Goal: Task Accomplishment & Management: Complete application form

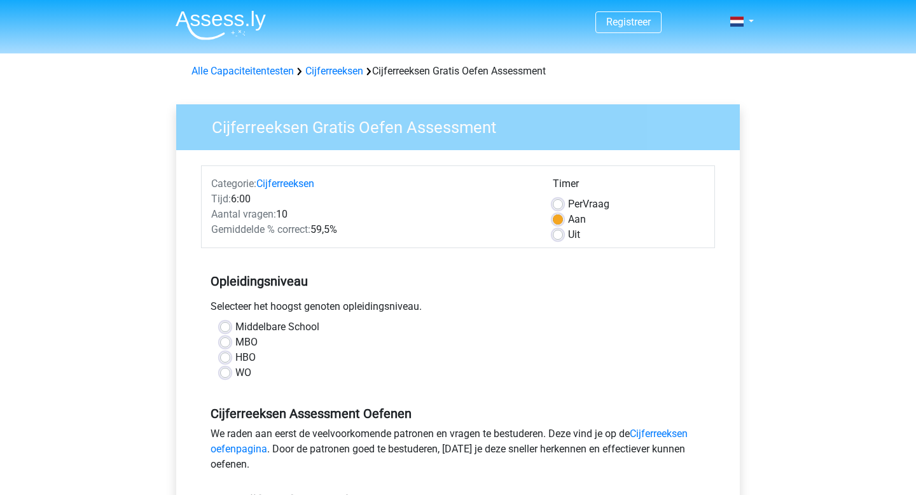
click at [235, 352] on label "HBO" at bounding box center [245, 357] width 20 height 15
click at [225, 352] on input "HBO" at bounding box center [225, 356] width 10 height 13
radio input "true"
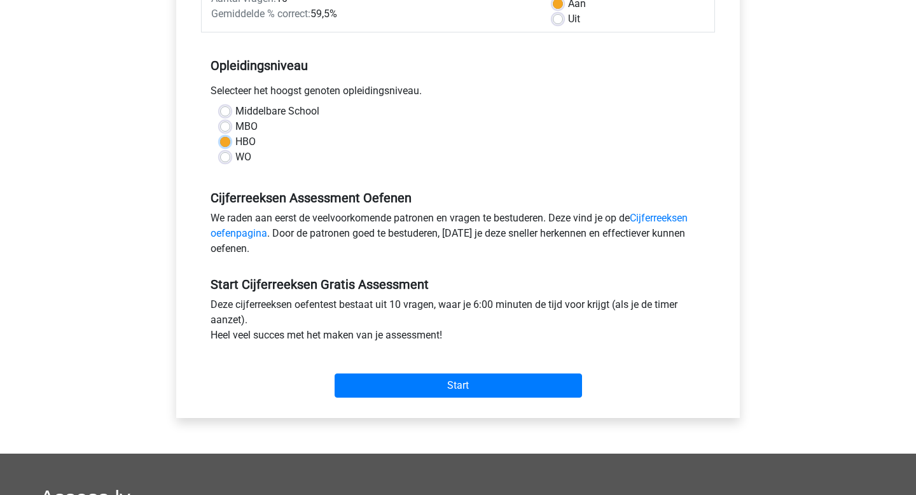
scroll to position [233, 0]
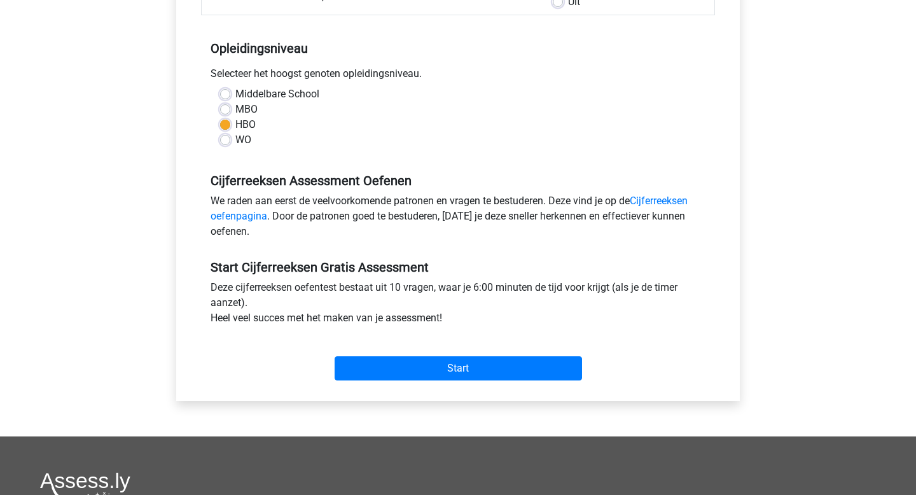
click at [411, 341] on div "Start" at bounding box center [458, 358] width 514 height 45
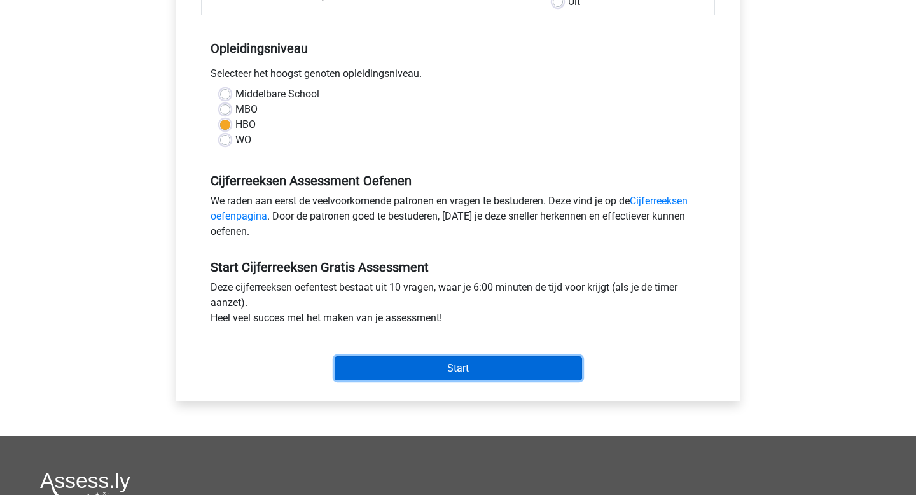
click at [410, 372] on input "Start" at bounding box center [459, 368] width 248 height 24
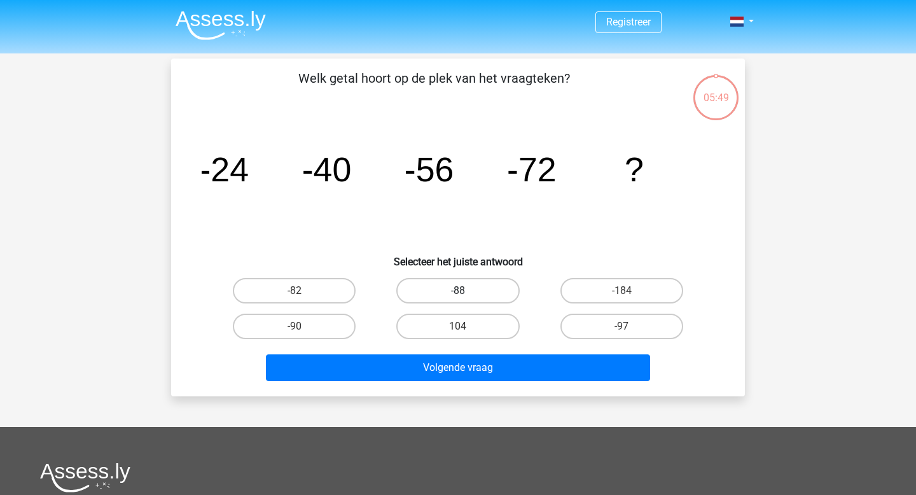
click at [482, 288] on label "-88" at bounding box center [457, 290] width 123 height 25
click at [466, 291] on input "-88" at bounding box center [462, 295] width 8 height 8
radio input "true"
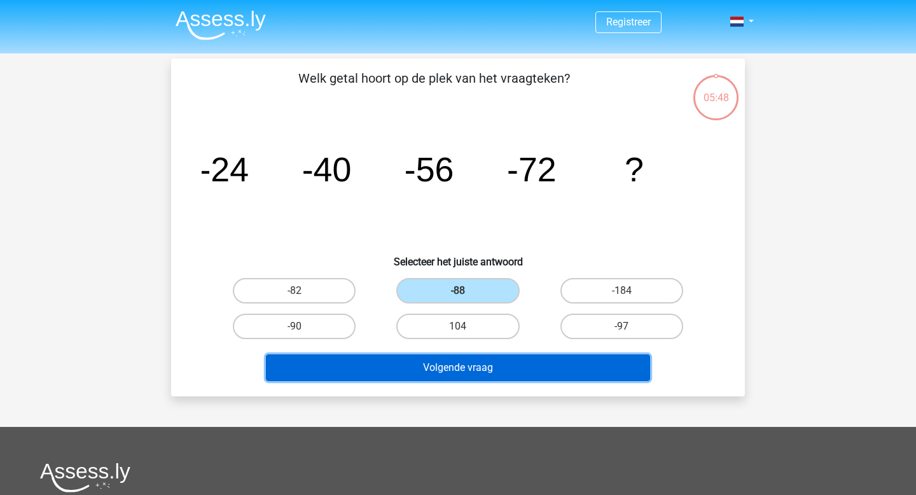
click at [483, 368] on button "Volgende vraag" at bounding box center [458, 367] width 385 height 27
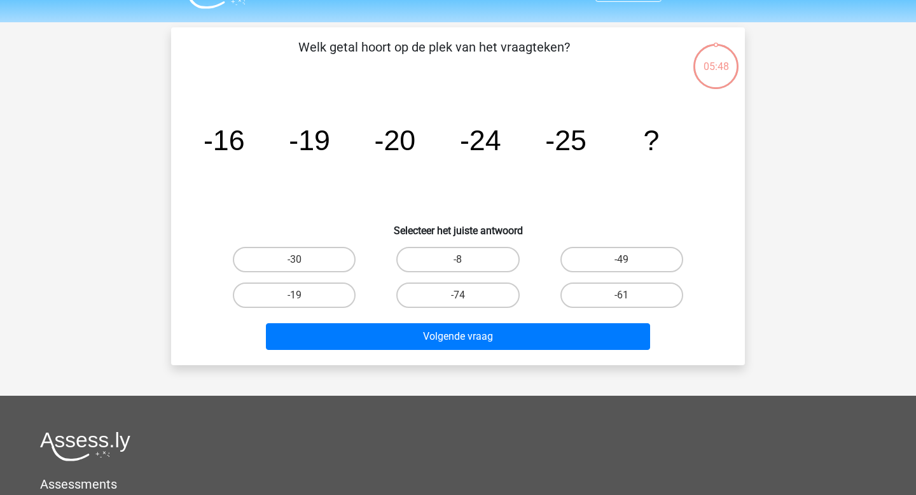
scroll to position [59, 0]
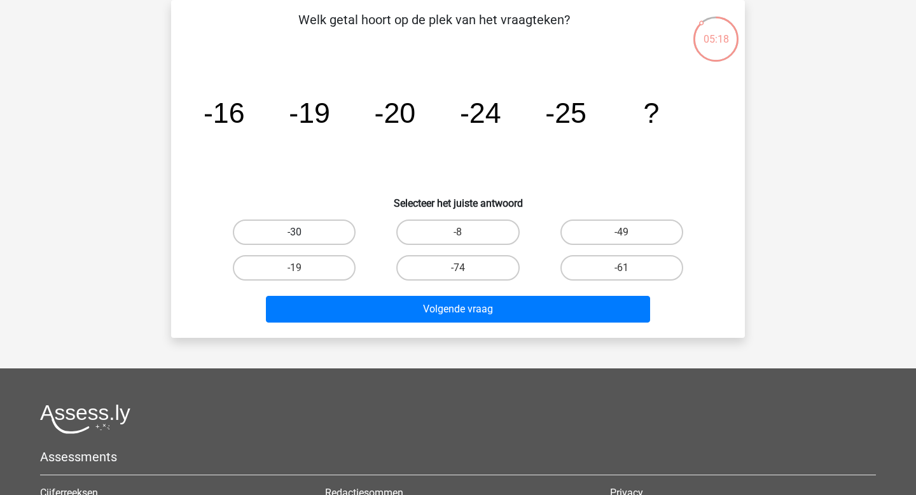
click at [254, 235] on label "-30" at bounding box center [294, 232] width 123 height 25
click at [295, 235] on input "-30" at bounding box center [299, 236] width 8 height 8
radio input "true"
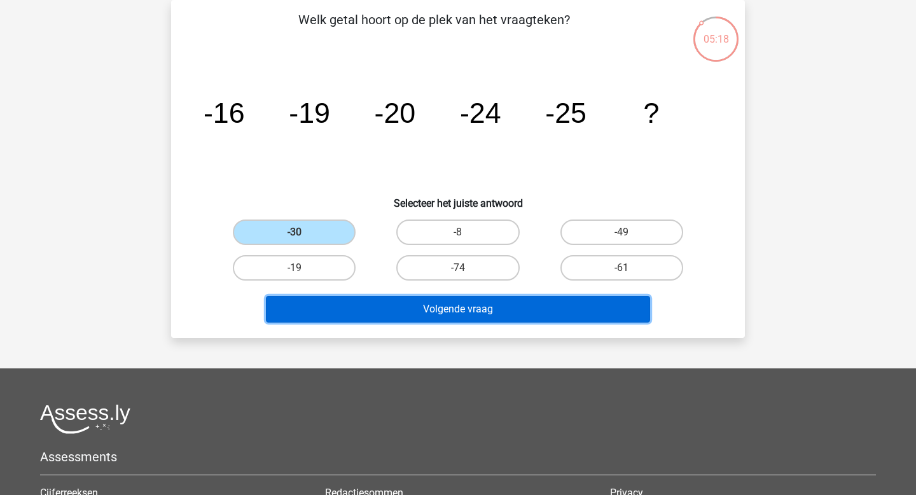
click at [358, 302] on button "Volgende vraag" at bounding box center [458, 309] width 385 height 27
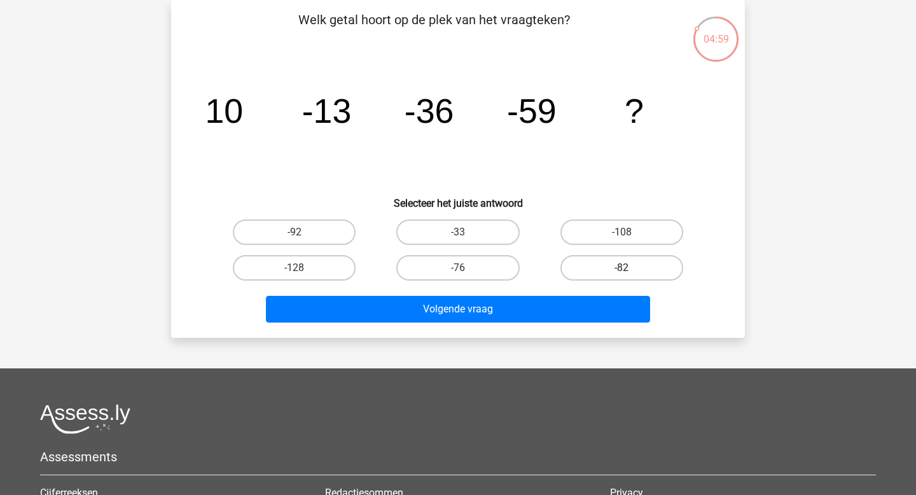
click at [594, 268] on label "-82" at bounding box center [622, 267] width 123 height 25
click at [622, 268] on input "-82" at bounding box center [626, 272] width 8 height 8
radio input "true"
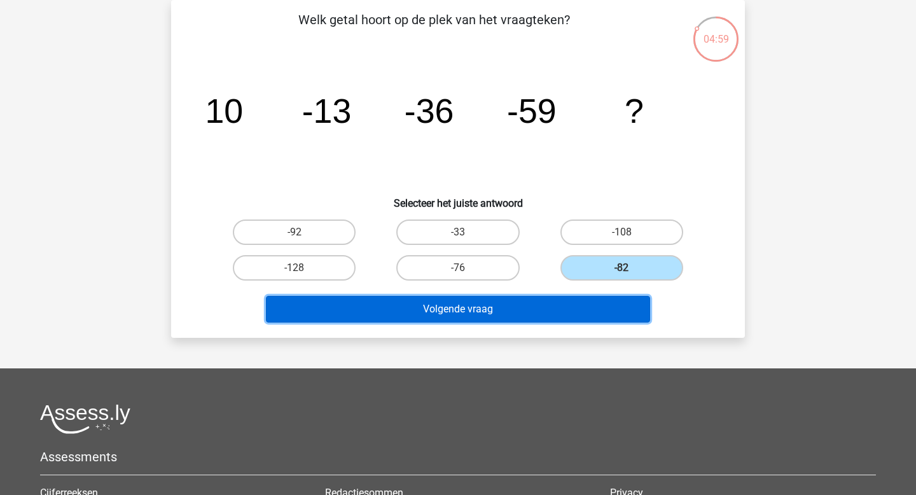
click at [564, 305] on button "Volgende vraag" at bounding box center [458, 309] width 385 height 27
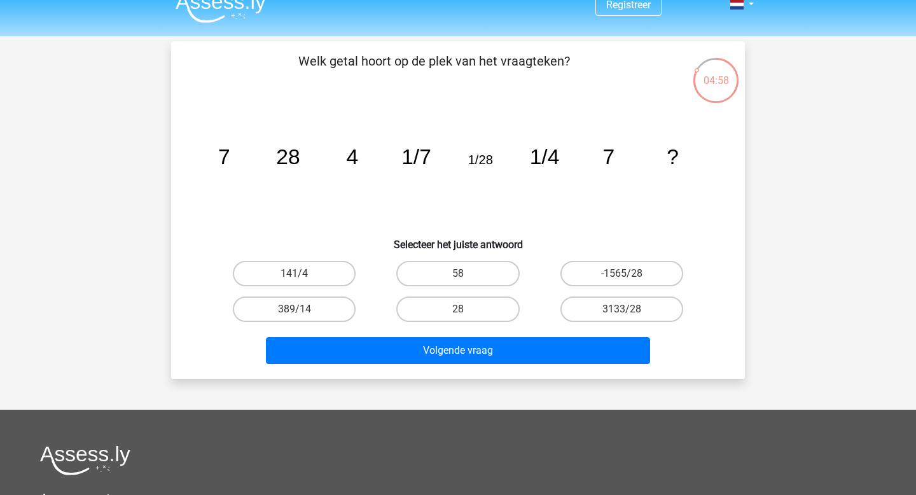
scroll to position [0, 0]
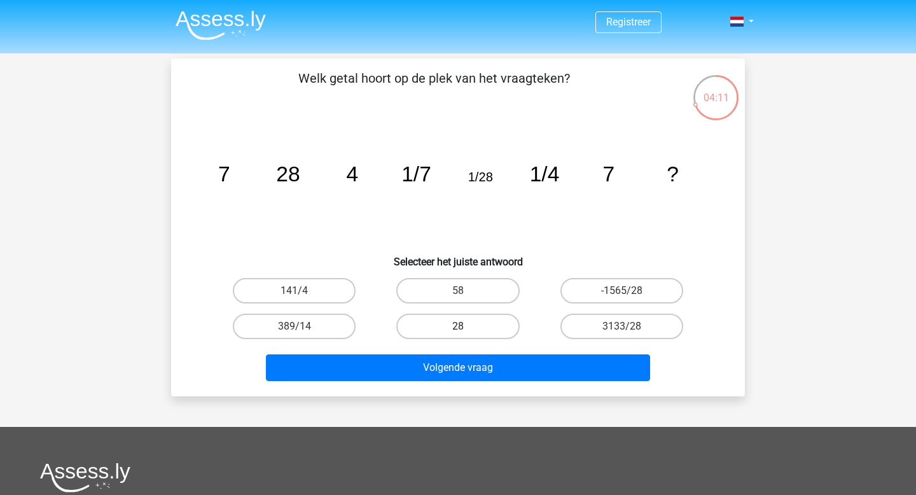
click at [417, 324] on label "28" at bounding box center [457, 326] width 123 height 25
click at [458, 326] on input "28" at bounding box center [462, 330] width 8 height 8
radio input "true"
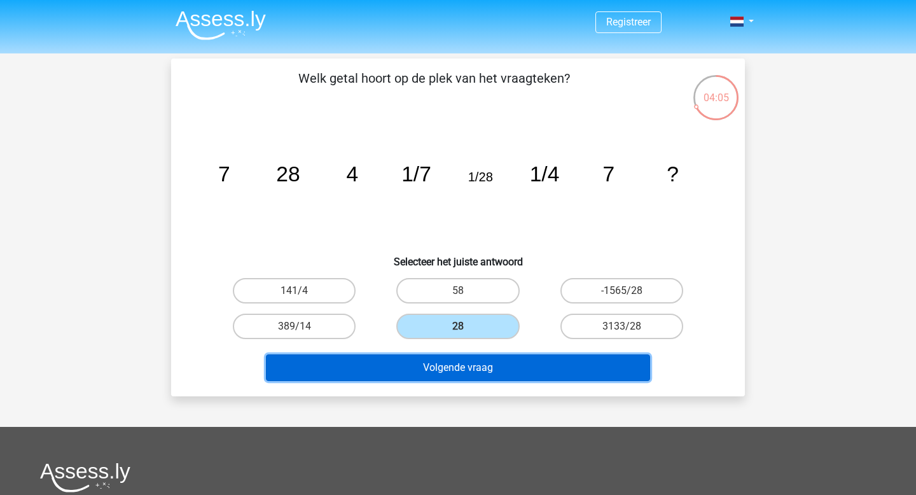
click at [425, 379] on button "Volgende vraag" at bounding box center [458, 367] width 385 height 27
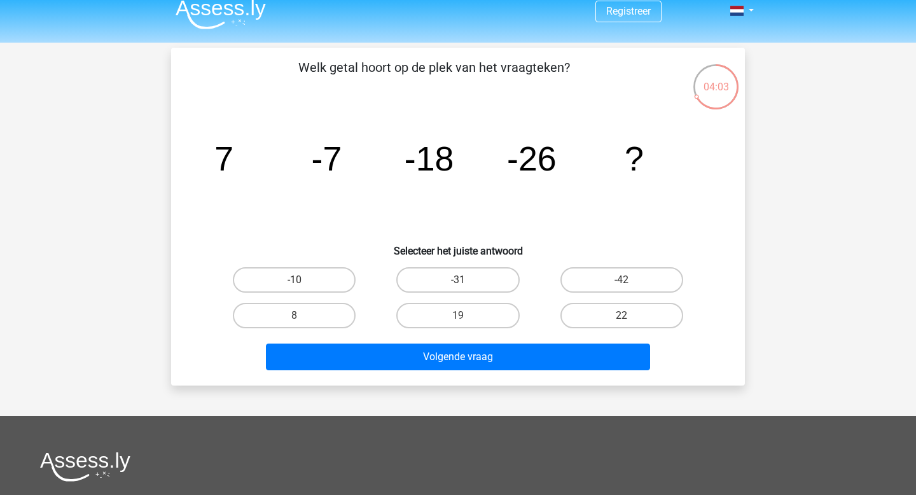
scroll to position [13, 0]
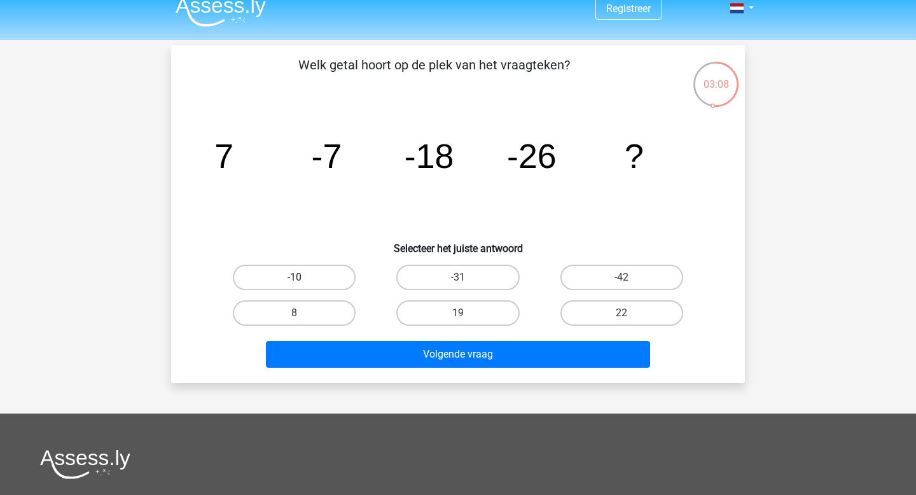
click at [329, 287] on label "-10" at bounding box center [294, 277] width 123 height 25
click at [303, 286] on input "-10" at bounding box center [299, 281] width 8 height 8
radio input "true"
click at [489, 279] on label "-31" at bounding box center [457, 277] width 123 height 25
click at [466, 279] on input "-31" at bounding box center [462, 281] width 8 height 8
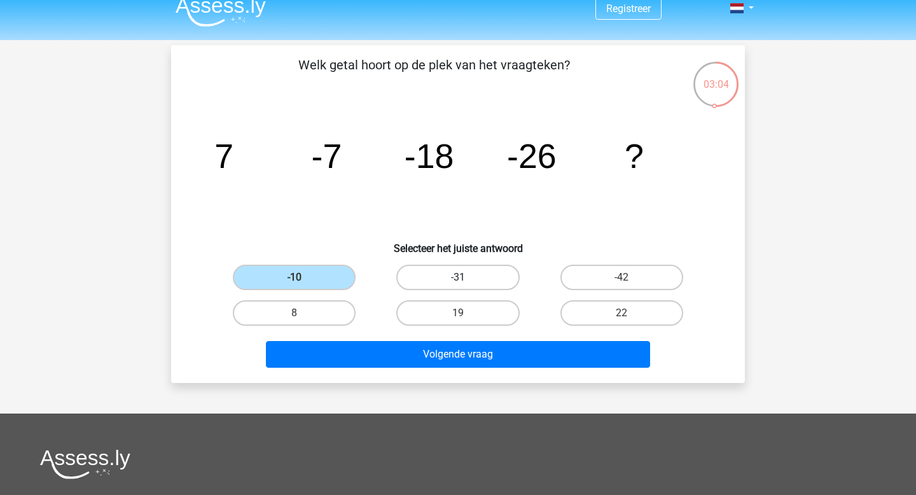
radio input "true"
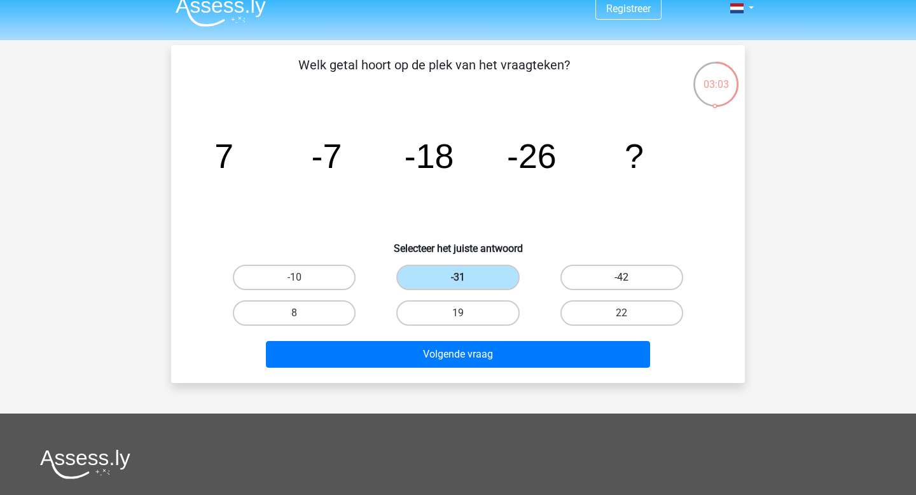
click at [598, 284] on label "-42" at bounding box center [622, 277] width 123 height 25
click at [622, 284] on input "-42" at bounding box center [626, 281] width 8 height 8
radio input "true"
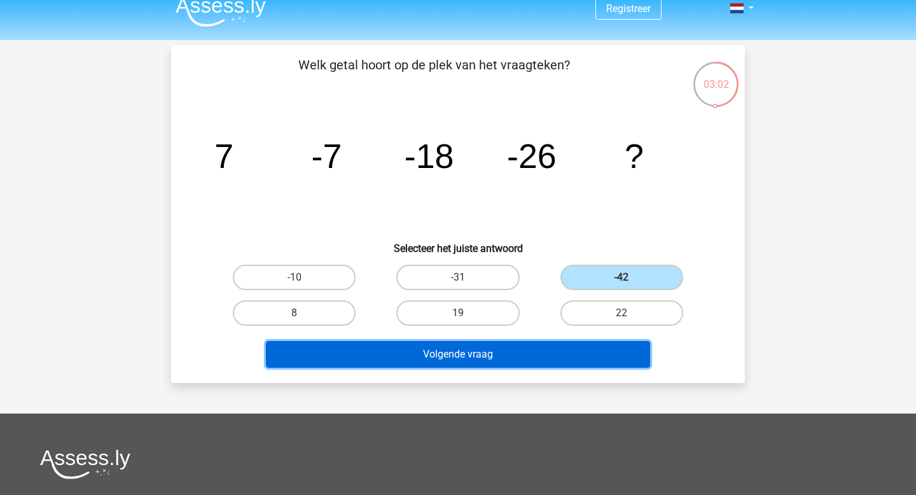
click at [508, 359] on button "Volgende vraag" at bounding box center [458, 354] width 385 height 27
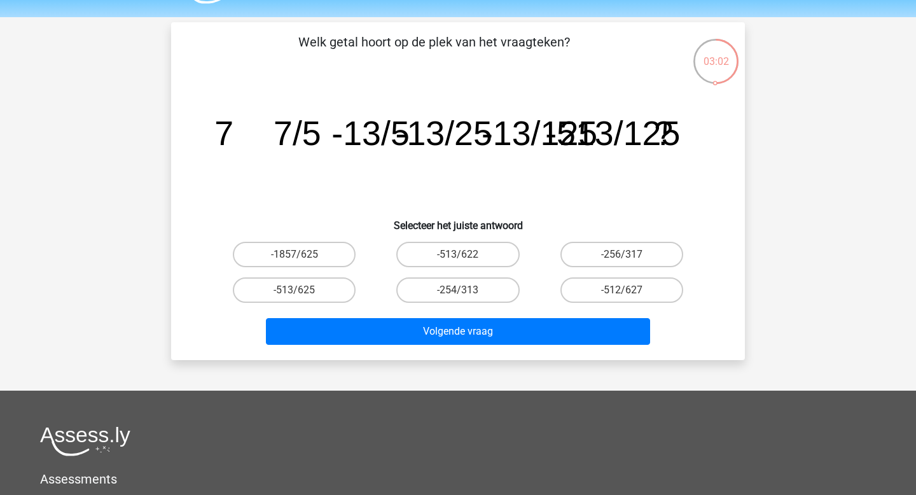
scroll to position [59, 0]
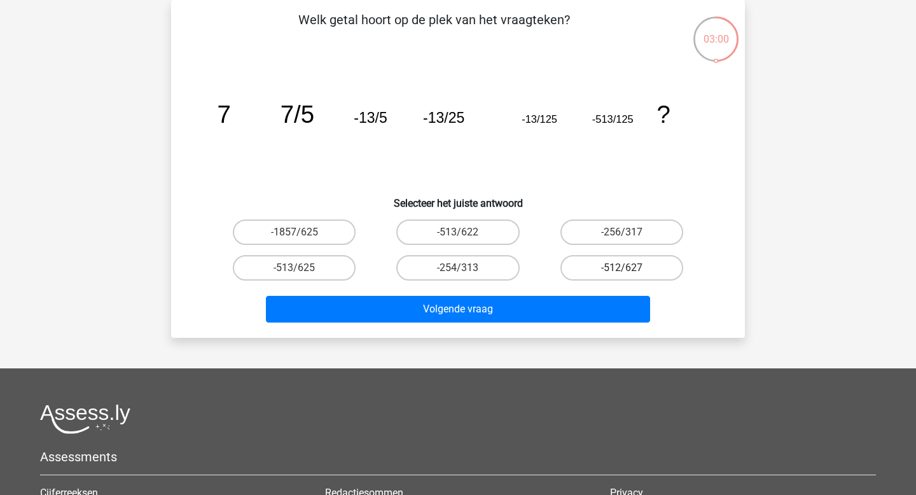
click at [585, 270] on label "-512/627" at bounding box center [622, 267] width 123 height 25
click at [622, 270] on input "-512/627" at bounding box center [626, 272] width 8 height 8
radio input "true"
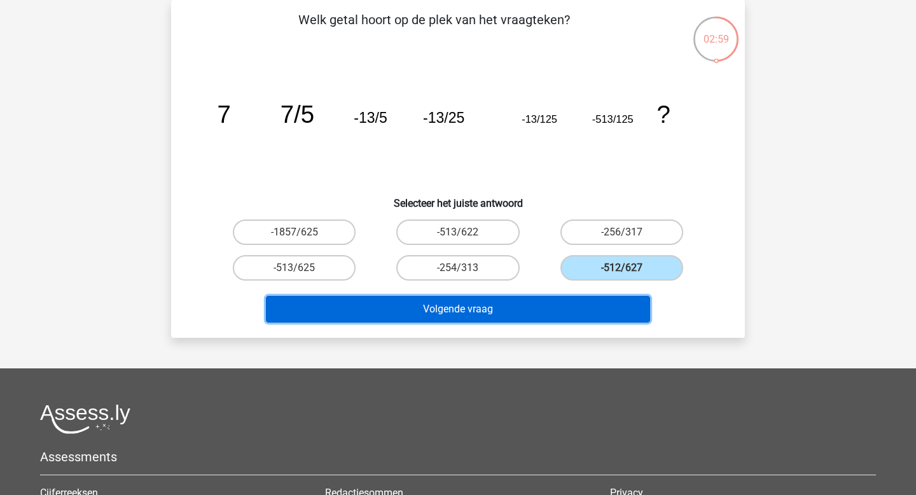
click at [566, 306] on button "Volgende vraag" at bounding box center [458, 309] width 385 height 27
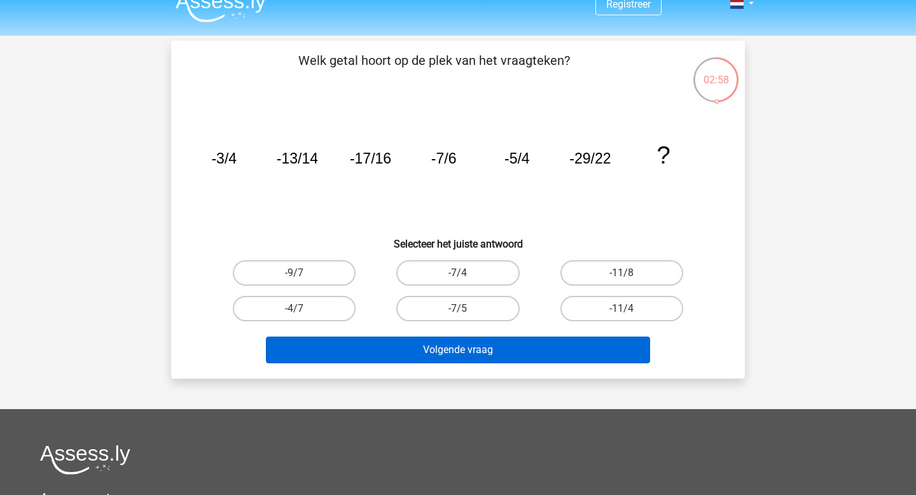
scroll to position [14, 0]
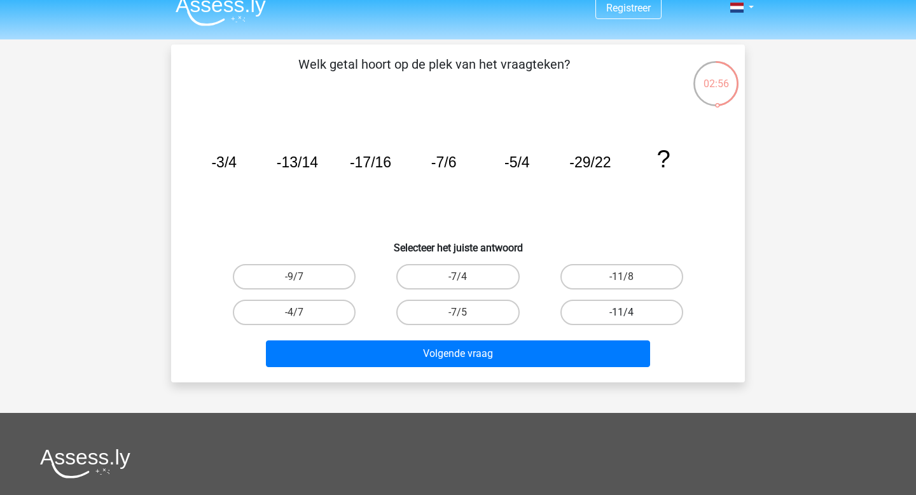
click at [589, 311] on label "-11/4" at bounding box center [622, 312] width 123 height 25
click at [622, 312] on input "-11/4" at bounding box center [626, 316] width 8 height 8
radio input "true"
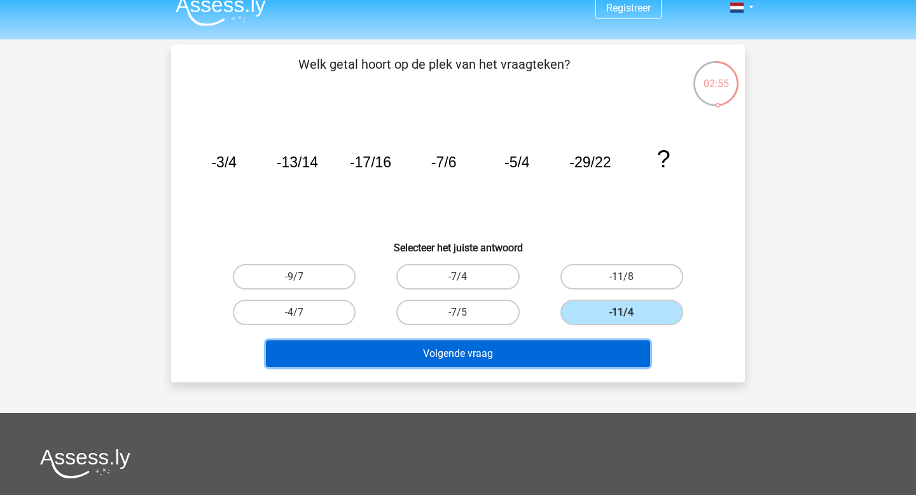
click at [549, 347] on button "Volgende vraag" at bounding box center [458, 353] width 385 height 27
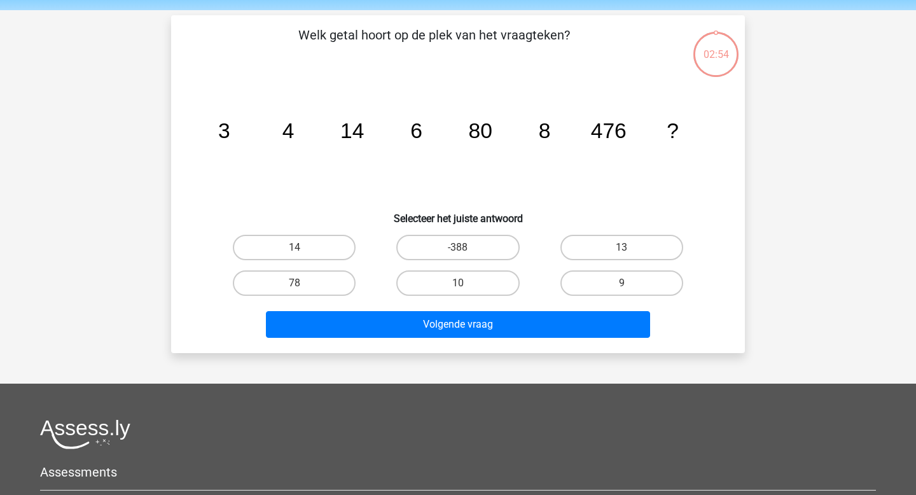
scroll to position [59, 0]
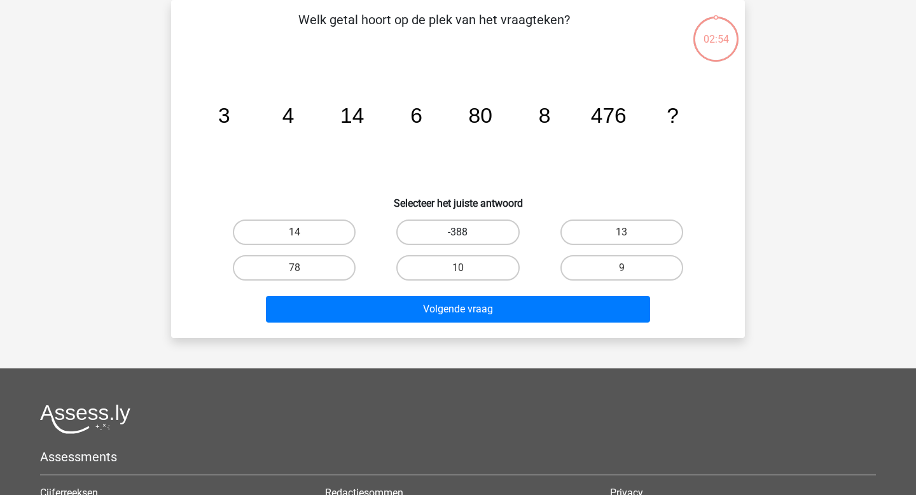
click at [493, 241] on label "-388" at bounding box center [457, 232] width 123 height 25
click at [466, 241] on input "-388" at bounding box center [462, 236] width 8 height 8
radio input "true"
click at [342, 266] on label "78" at bounding box center [294, 267] width 123 height 25
click at [303, 268] on input "78" at bounding box center [299, 272] width 8 height 8
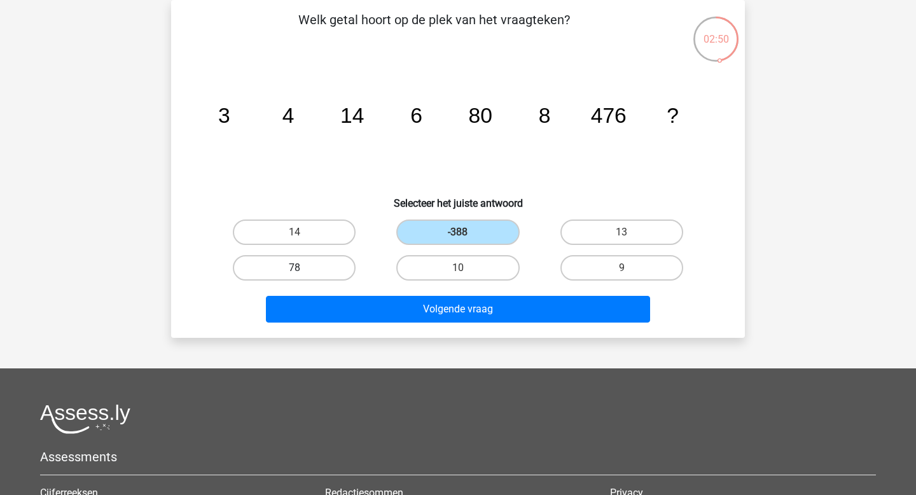
radio input "true"
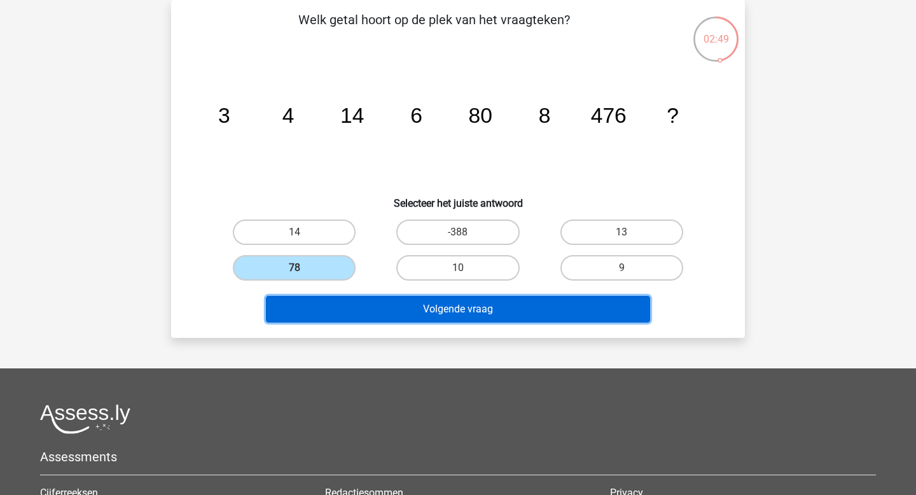
click at [407, 314] on button "Volgende vraag" at bounding box center [458, 309] width 385 height 27
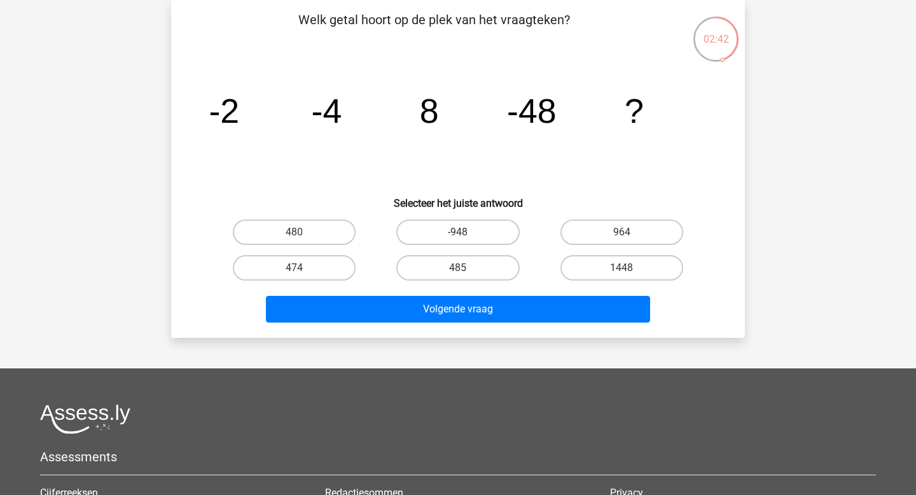
click at [295, 238] on input "480" at bounding box center [299, 236] width 8 height 8
radio input "true"
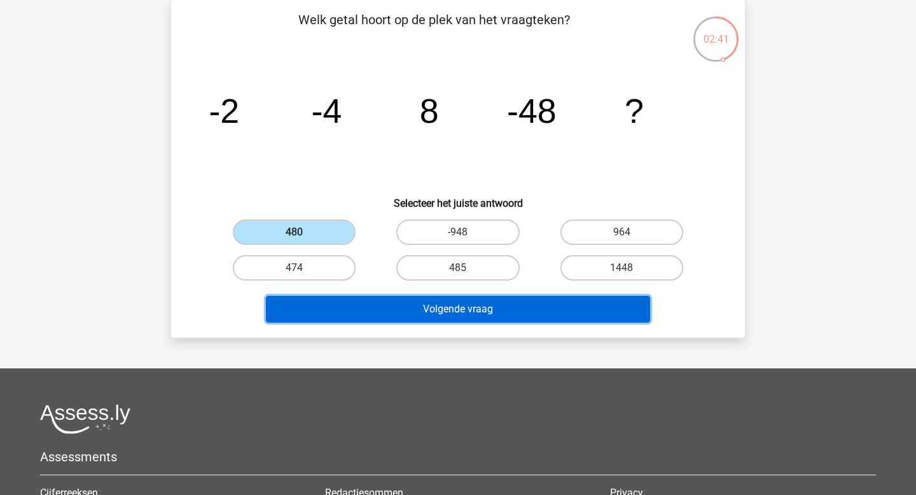
click at [337, 304] on button "Volgende vraag" at bounding box center [458, 309] width 385 height 27
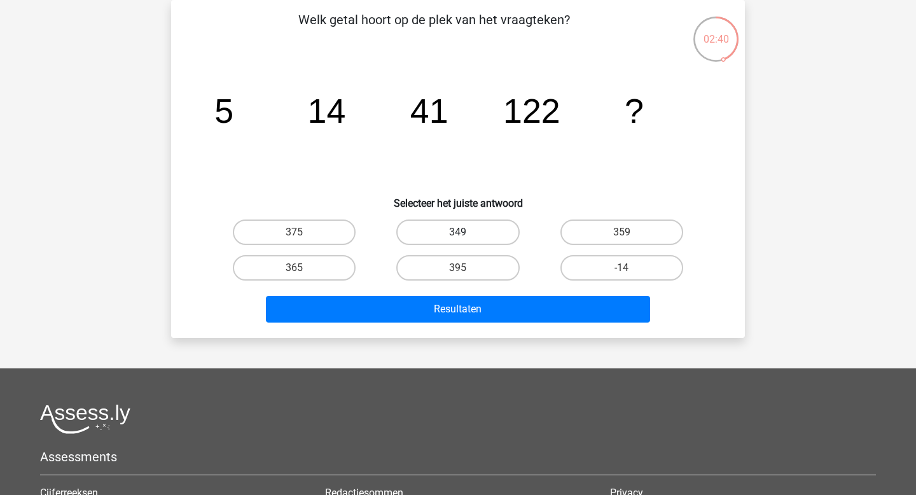
click at [471, 235] on label "349" at bounding box center [457, 232] width 123 height 25
click at [466, 235] on input "349" at bounding box center [462, 236] width 8 height 8
radio input "true"
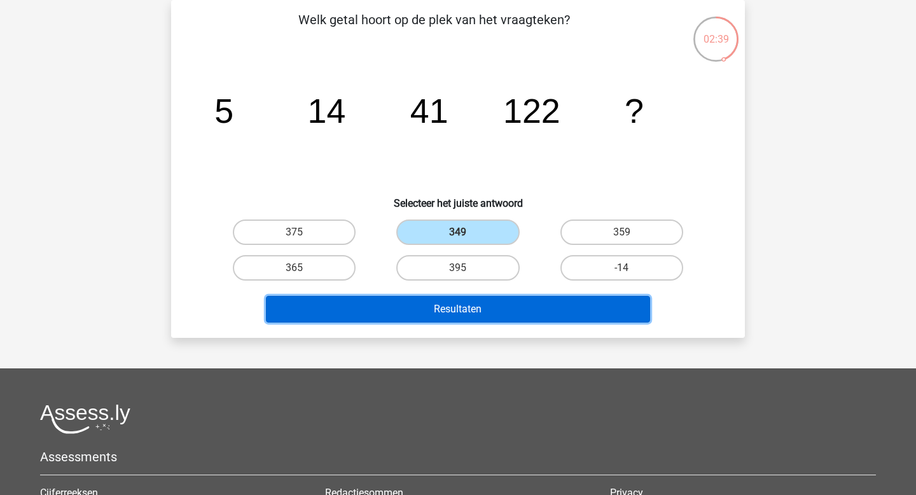
click at [461, 316] on button "Resultaten" at bounding box center [458, 309] width 385 height 27
